Goal: Task Accomplishment & Management: Use online tool/utility

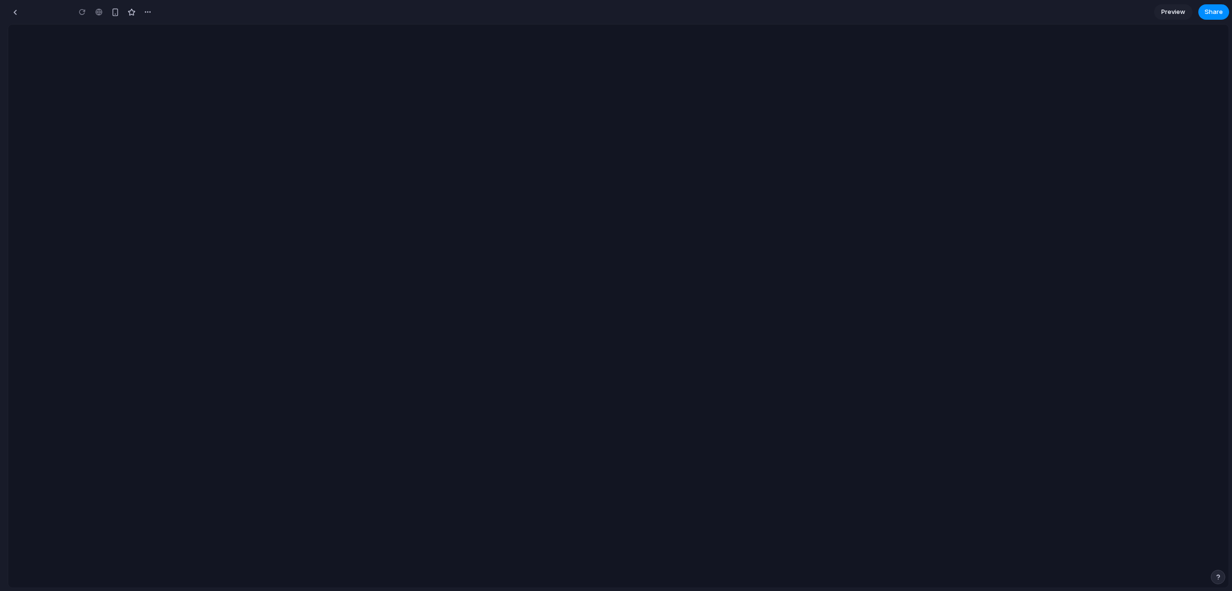
type input "**********"
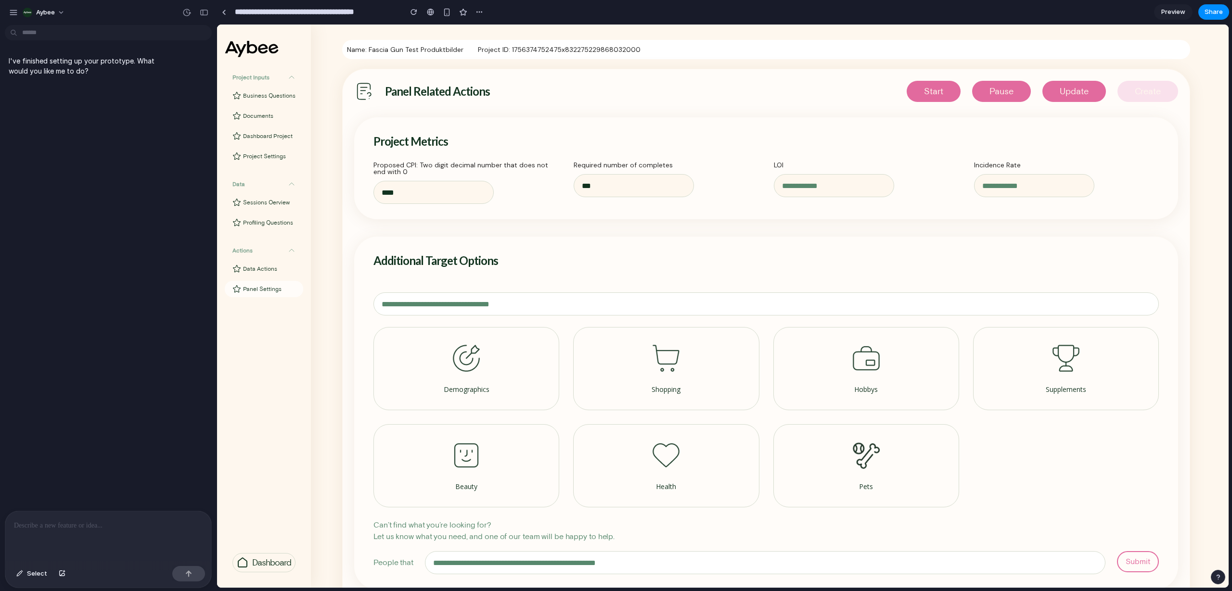
drag, startPoint x: 486, startPoint y: 102, endPoint x: 944, endPoint y: 65, distance: 460.0
click at [1013, 82] on button "Pause" at bounding box center [1001, 91] width 59 height 21
click at [49, 522] on p at bounding box center [108, 526] width 189 height 12
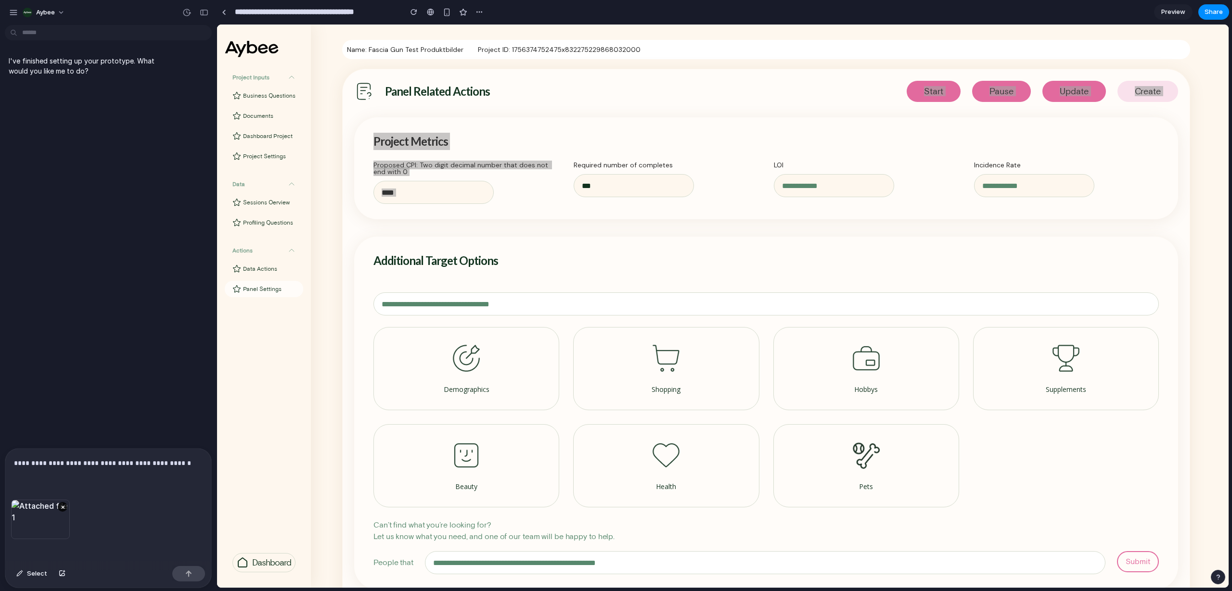
click at [186, 570] on div at bounding box center [188, 573] width 33 height 15
click at [190, 573] on div "button" at bounding box center [188, 574] width 7 height 7
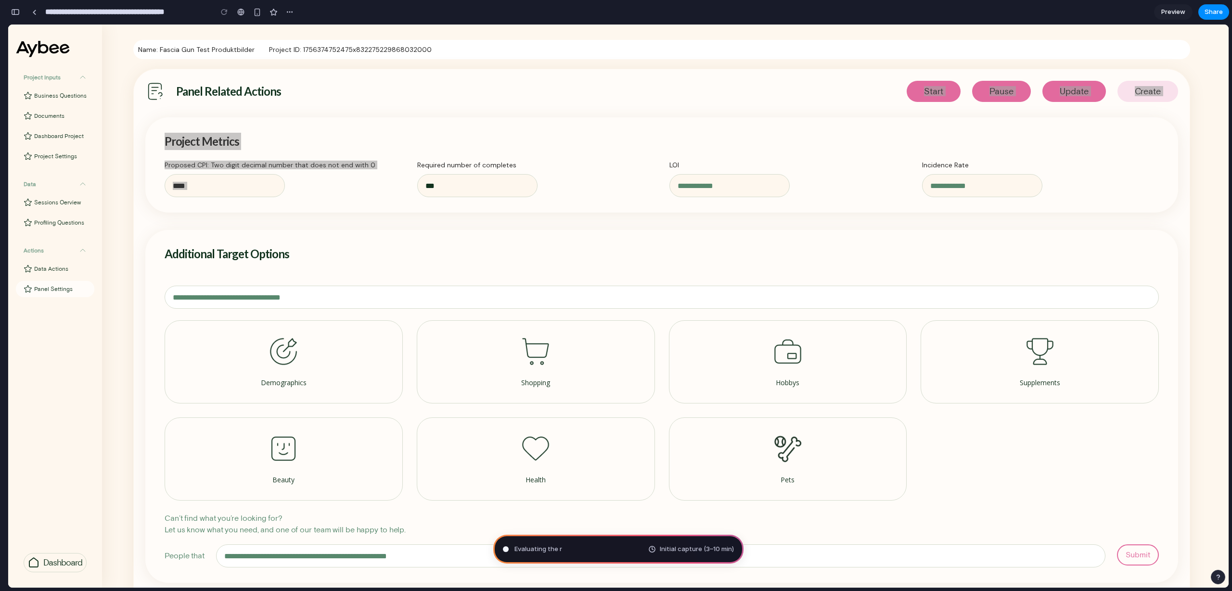
type input "**********"
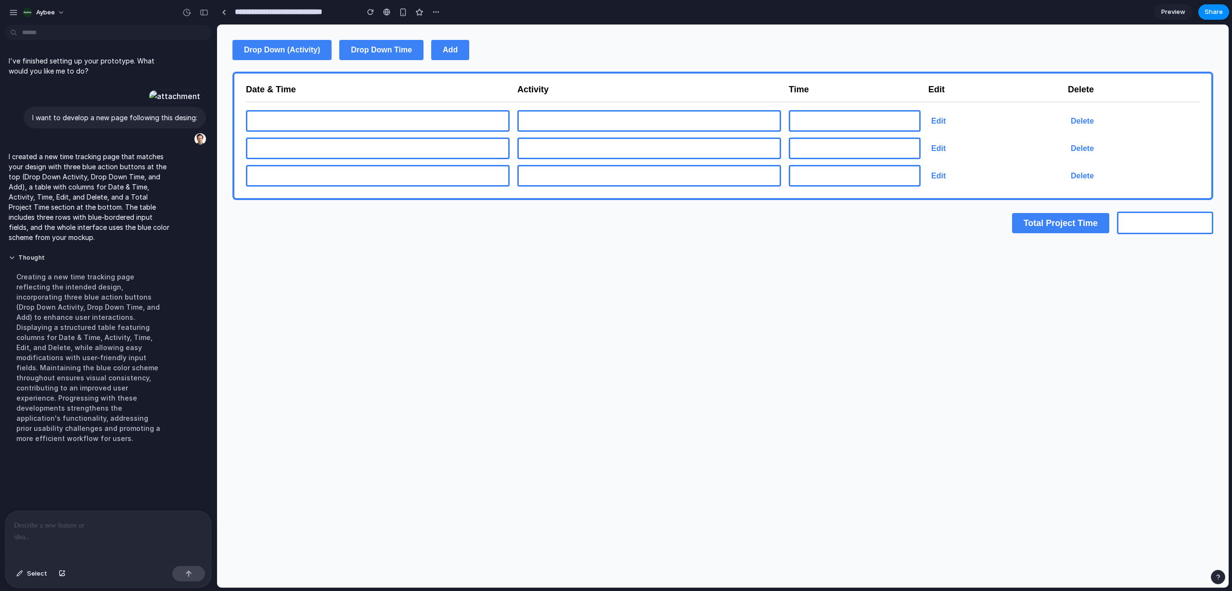
scroll to position [59, 0]
click at [362, 125] on input "text" at bounding box center [378, 121] width 264 height 22
drag, startPoint x: 364, startPoint y: 125, endPoint x: 440, endPoint y: 133, distance: 76.9
click at [366, 125] on input "text" at bounding box center [378, 121] width 264 height 22
click at [636, 135] on div "Edit Delete Edit Delete Edit Delete" at bounding box center [722, 148] width 953 height 76
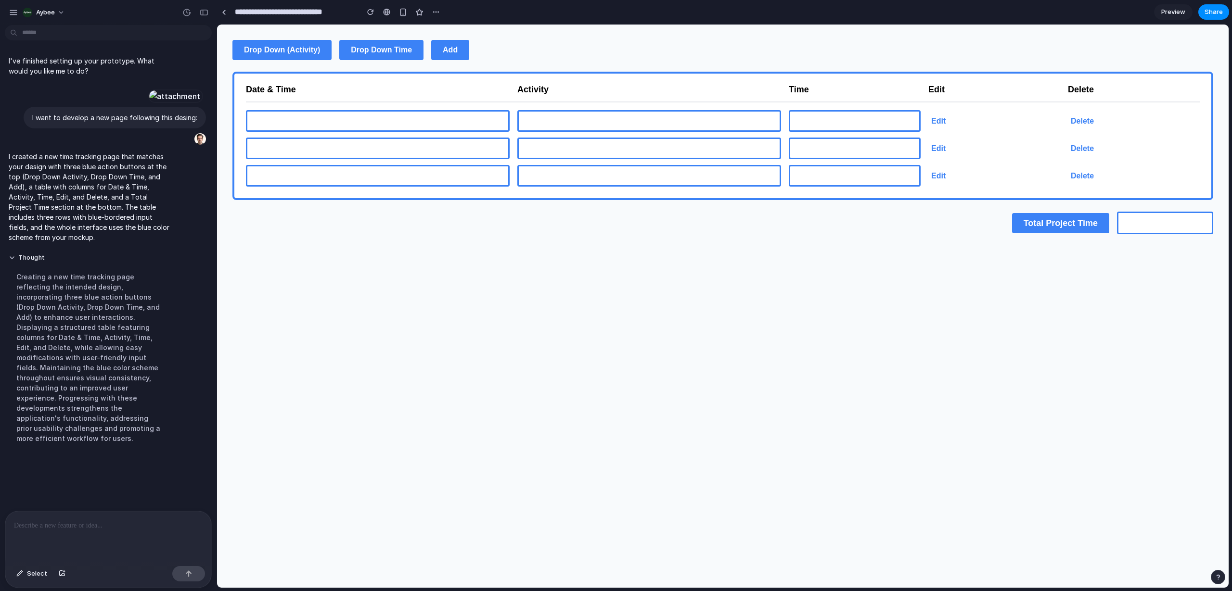
click at [637, 129] on input "text" at bounding box center [649, 121] width 264 height 22
click at [823, 121] on input "text" at bounding box center [854, 121] width 132 height 22
click at [279, 48] on span "Drop Down (Activity)" at bounding box center [282, 50] width 76 height 8
drag, startPoint x: 380, startPoint y: 47, endPoint x: 393, endPoint y: 47, distance: 13.0
click at [381, 47] on span "Drop Down Time" at bounding box center [381, 50] width 61 height 8
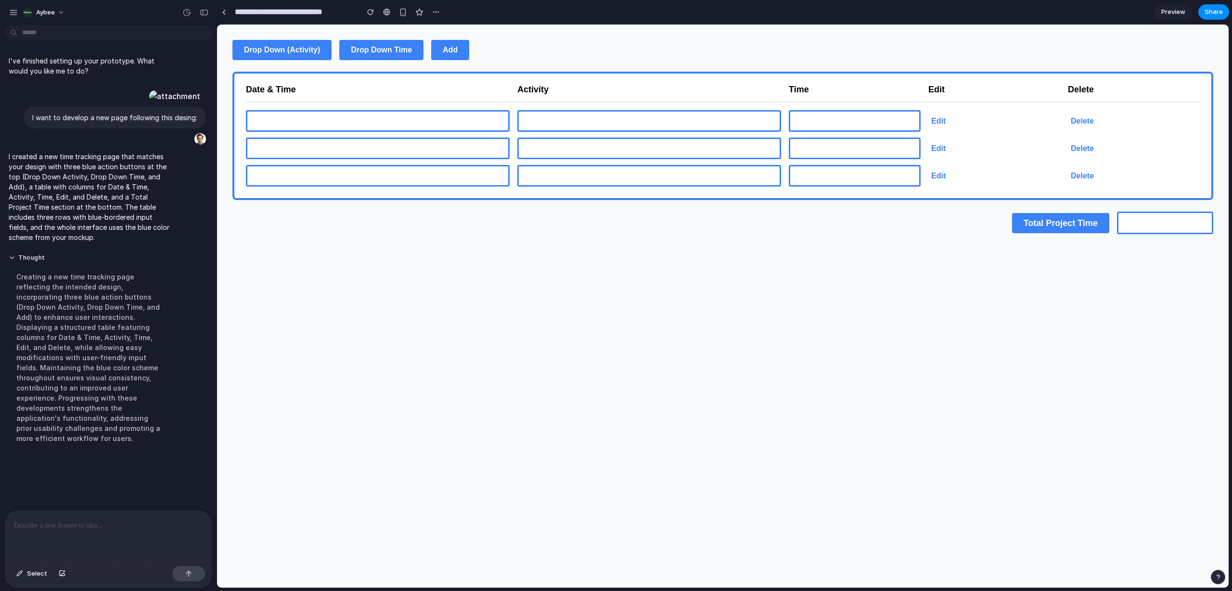
click at [445, 45] on button "Add" at bounding box center [450, 50] width 38 height 20
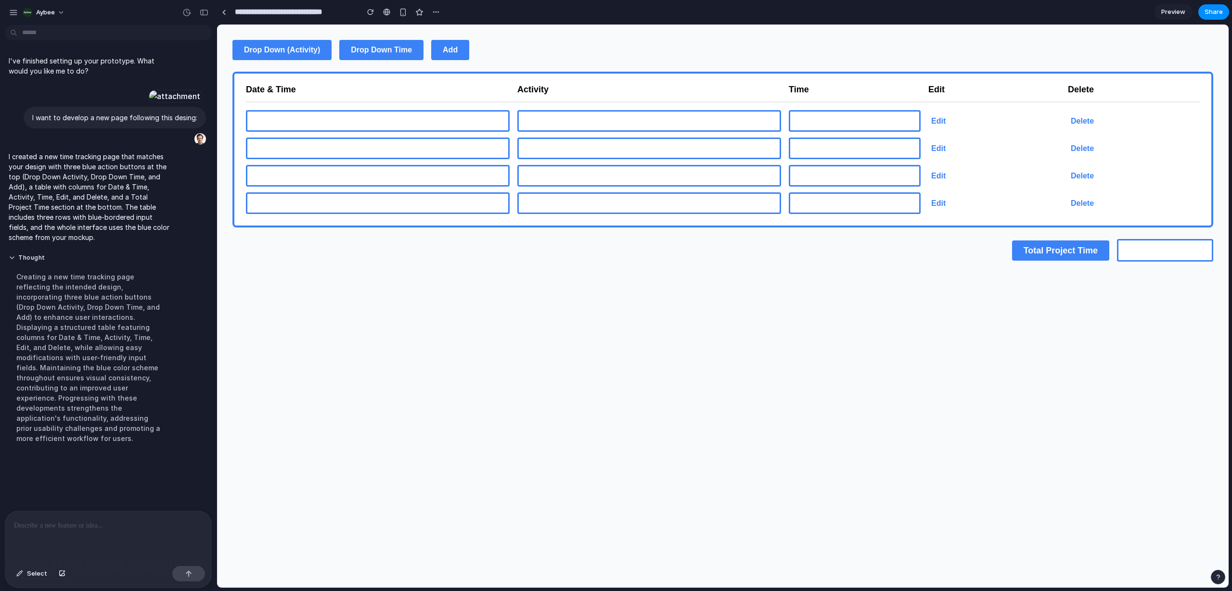
click at [301, 46] on button "Drop Down (Activity)" at bounding box center [281, 50] width 99 height 20
click at [1130, 252] on input "text" at bounding box center [1165, 250] width 96 height 23
drag, startPoint x: 57, startPoint y: 508, endPoint x: 58, endPoint y: 514, distance: 6.3
click at [57, 508] on div "I've finished setting up your prototype. What would you like me to do? I want t…" at bounding box center [108, 310] width 216 height 562
click at [58, 514] on div at bounding box center [108, 536] width 206 height 51
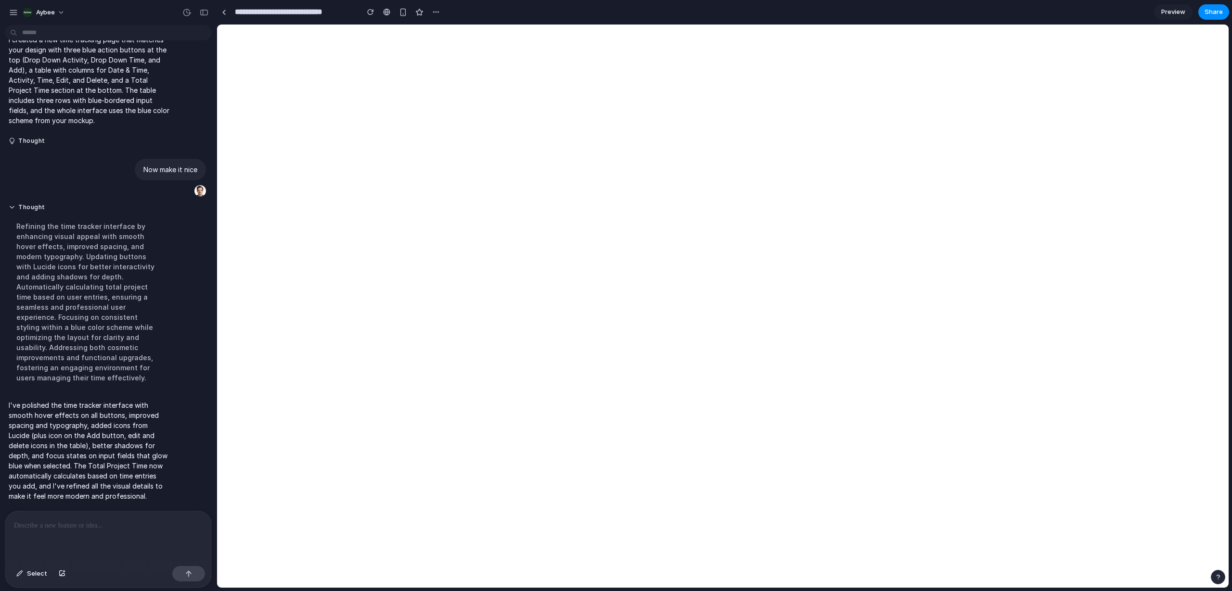
scroll to position [238, 0]
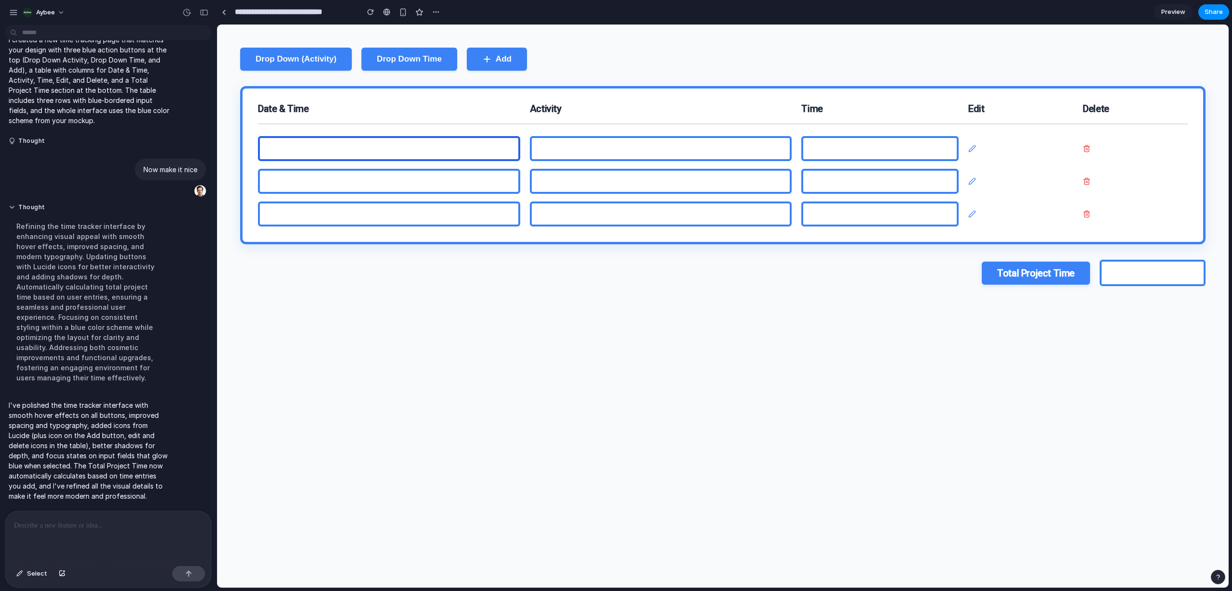
click at [475, 160] on input "text" at bounding box center [389, 148] width 262 height 25
click at [471, 146] on input "text" at bounding box center [389, 148] width 262 height 25
type input "*****"
click at [654, 148] on input "text" at bounding box center [661, 148] width 262 height 25
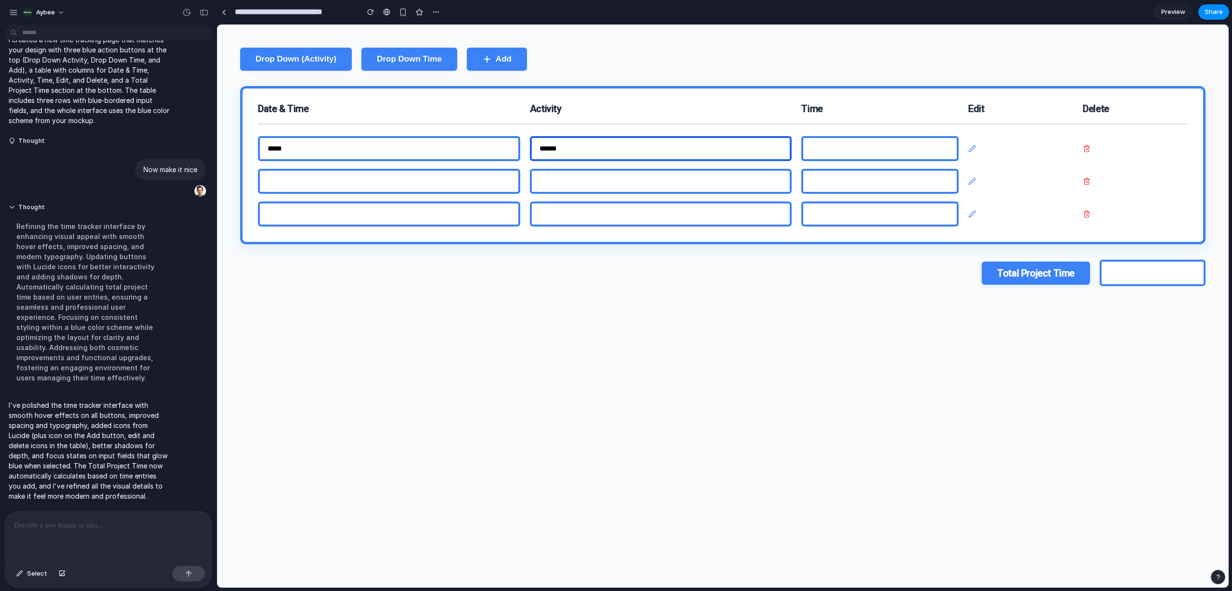
type input "******"
click at [826, 148] on input "text" at bounding box center [879, 148] width 157 height 25
type input "******"
click at [335, 58] on button "Drop Down (Activity)" at bounding box center [296, 59] width 112 height 23
click at [446, 59] on button "Drop Down Time" at bounding box center [409, 59] width 96 height 23
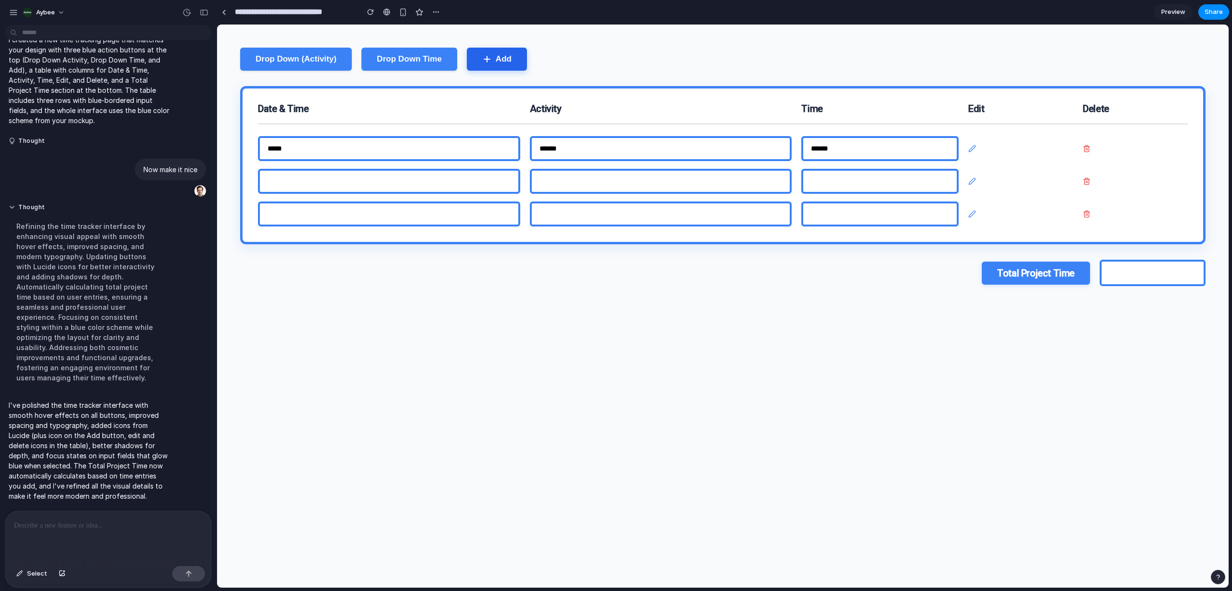
click at [503, 60] on button "Add" at bounding box center [497, 59] width 60 height 23
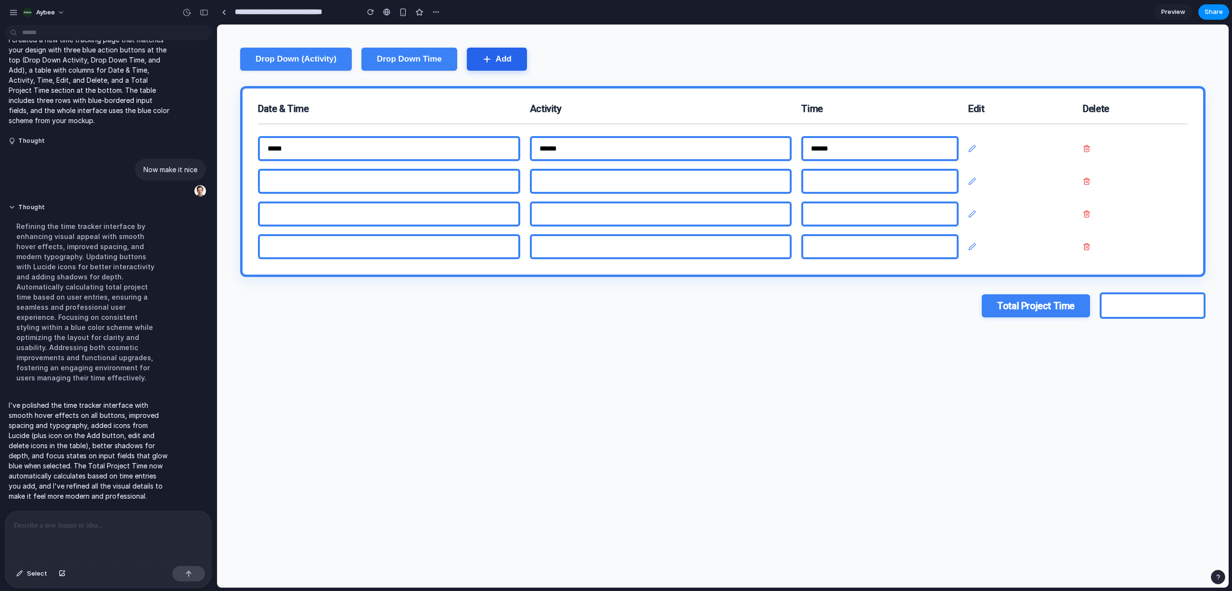
click at [506, 56] on button "Add" at bounding box center [497, 59] width 60 height 23
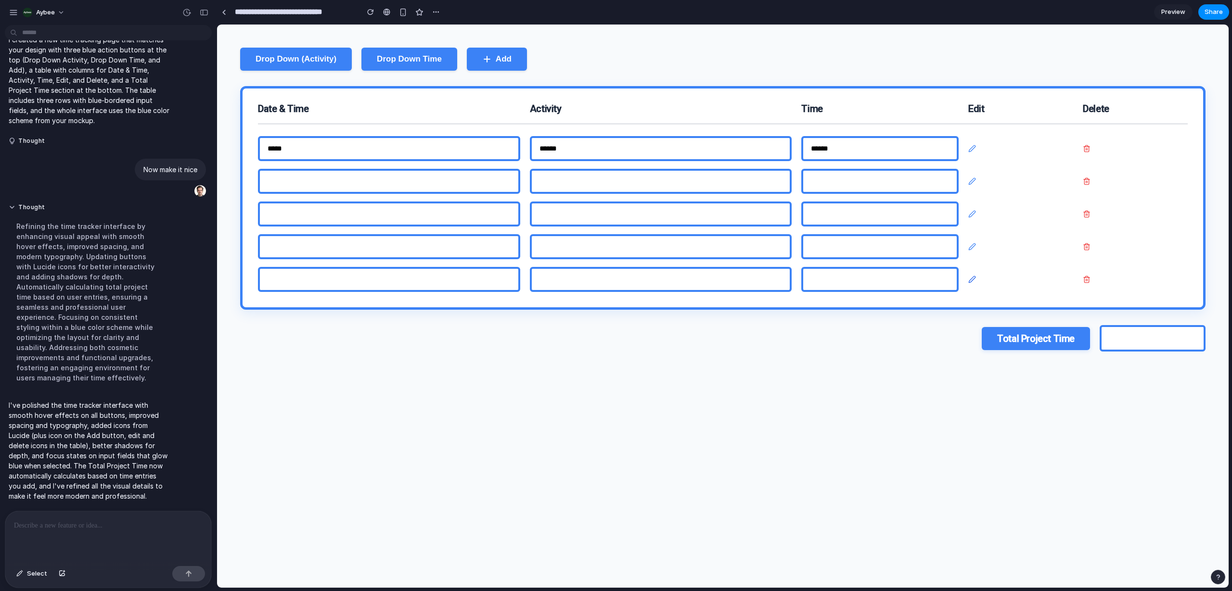
click at [971, 283] on icon at bounding box center [972, 280] width 8 height 8
click at [851, 148] on input "******" at bounding box center [879, 148] width 157 height 25
click at [1020, 344] on div "Total Project Time" at bounding box center [1035, 338] width 108 height 23
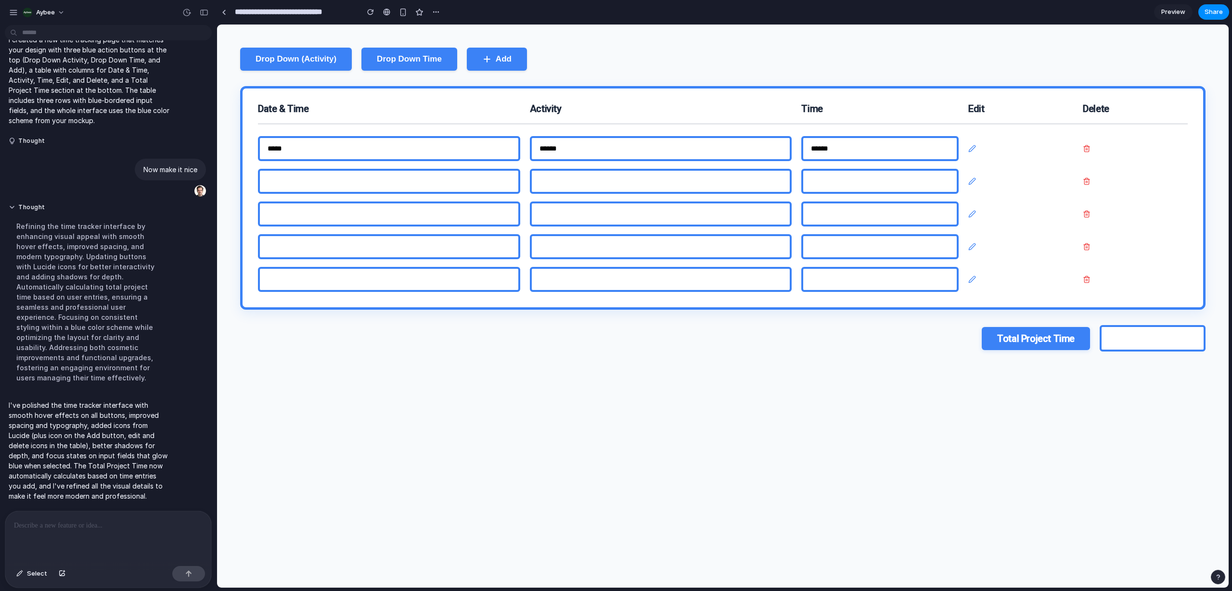
click at [1144, 348] on input "text" at bounding box center [1152, 338] width 106 height 26
click at [1144, 347] on input "text" at bounding box center [1152, 338] width 106 height 26
drag, startPoint x: 1144, startPoint y: 347, endPoint x: 1021, endPoint y: 263, distance: 149.6
click at [1139, 341] on input "text" at bounding box center [1152, 338] width 106 height 26
